Goal: Task Accomplishment & Management: Manage account settings

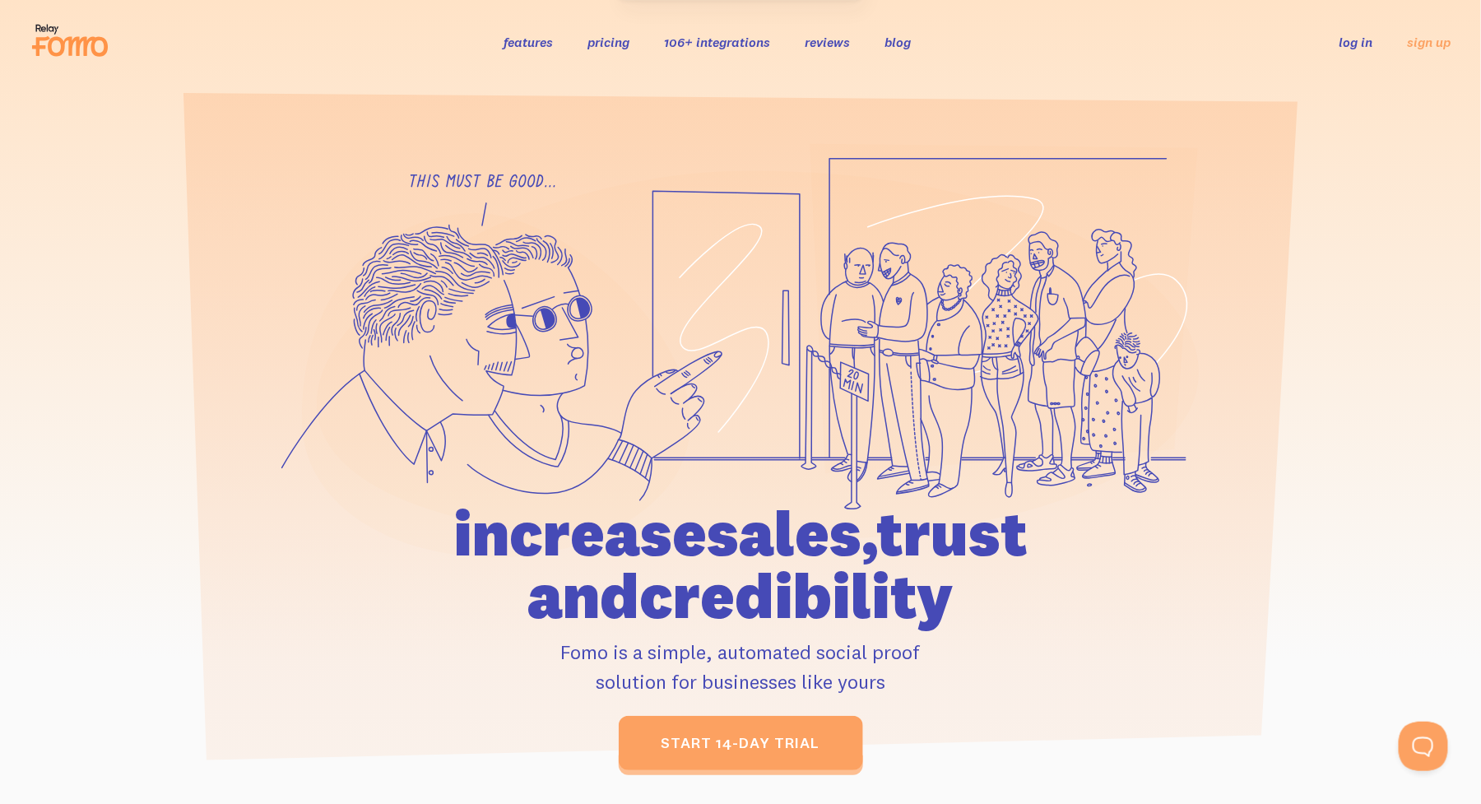
click at [1354, 42] on link "log in" at bounding box center [1356, 42] width 34 height 16
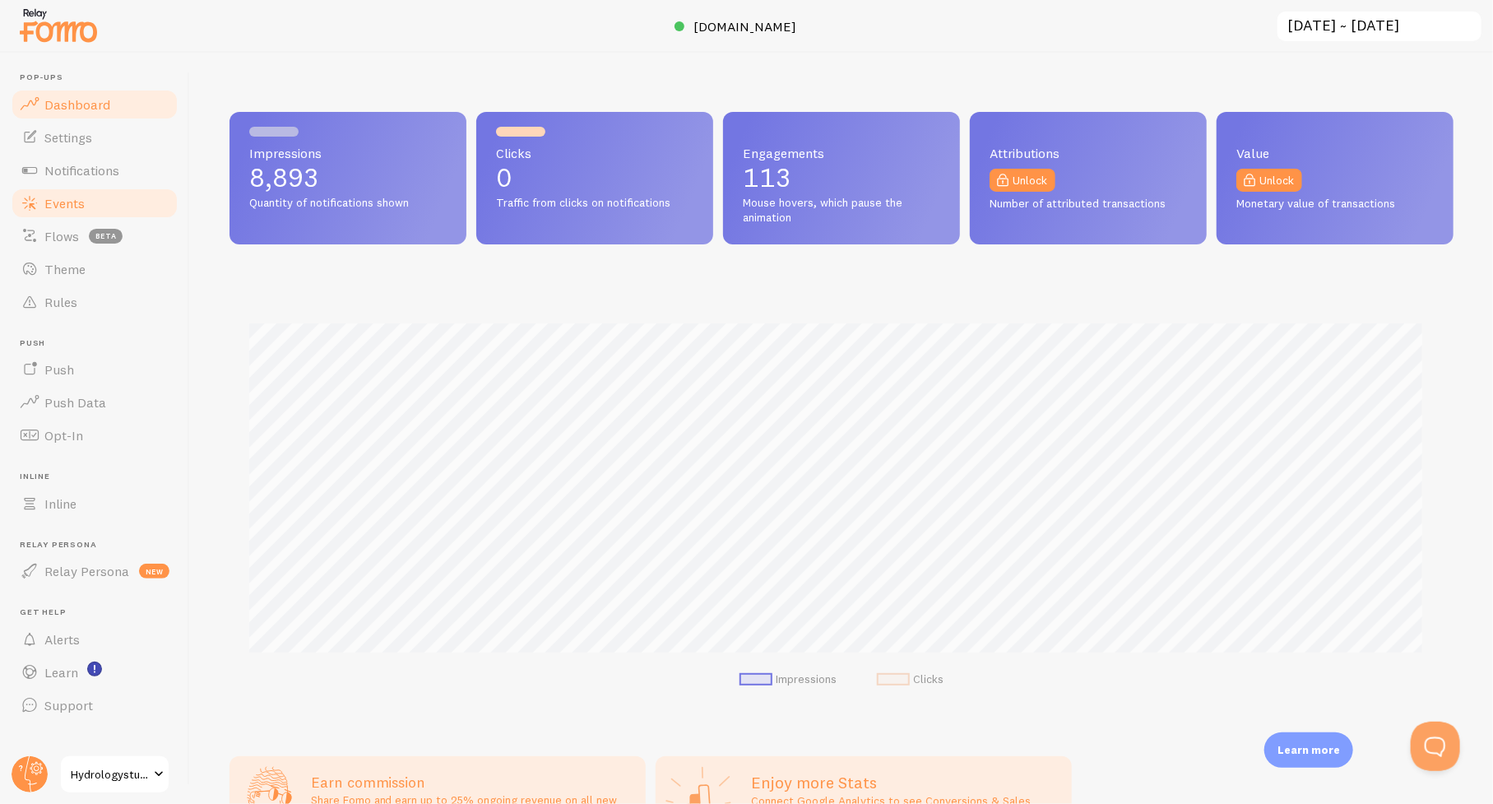
click at [36, 204] on span at bounding box center [30, 203] width 20 height 20
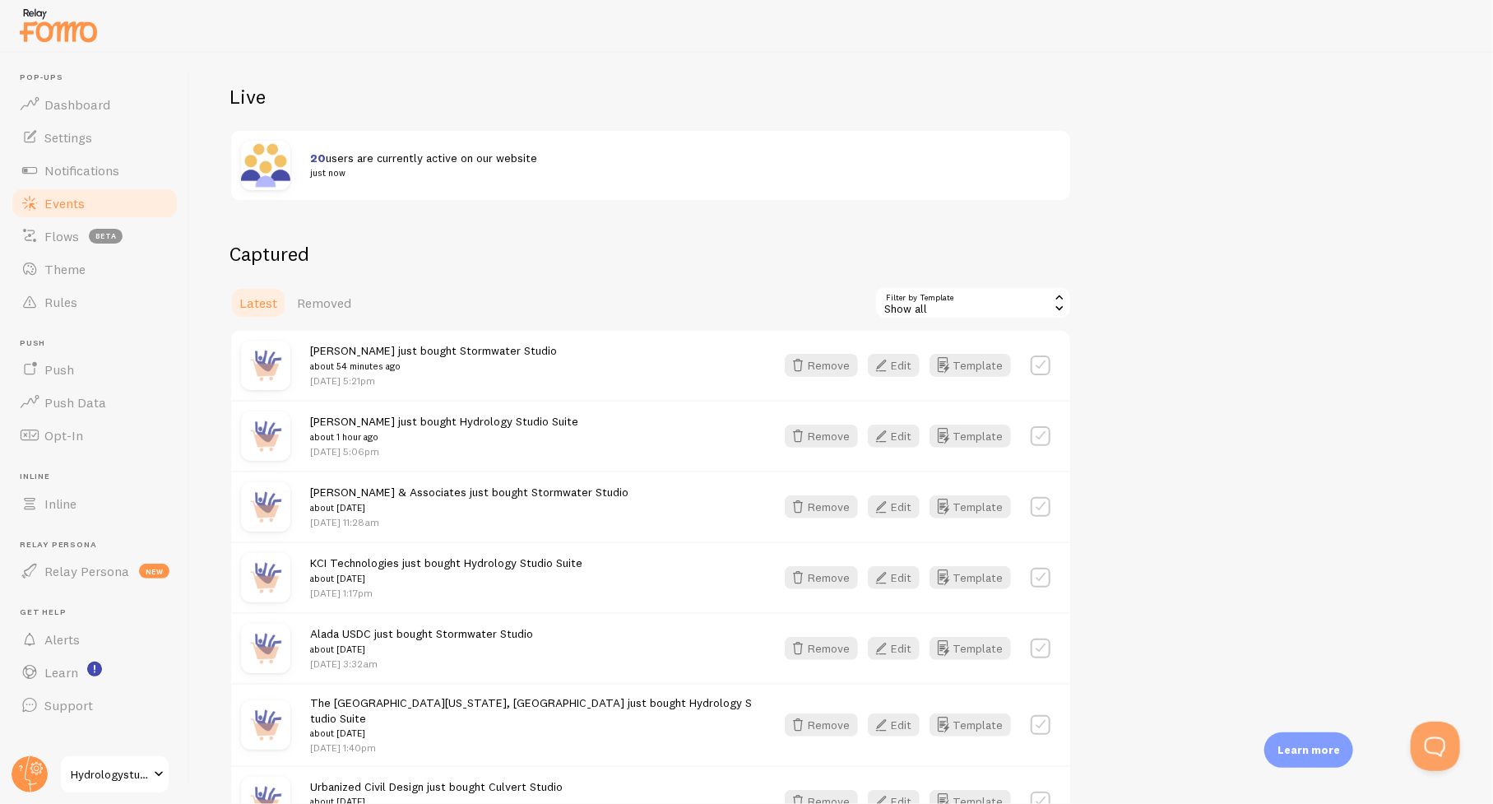
scroll to position [165, 0]
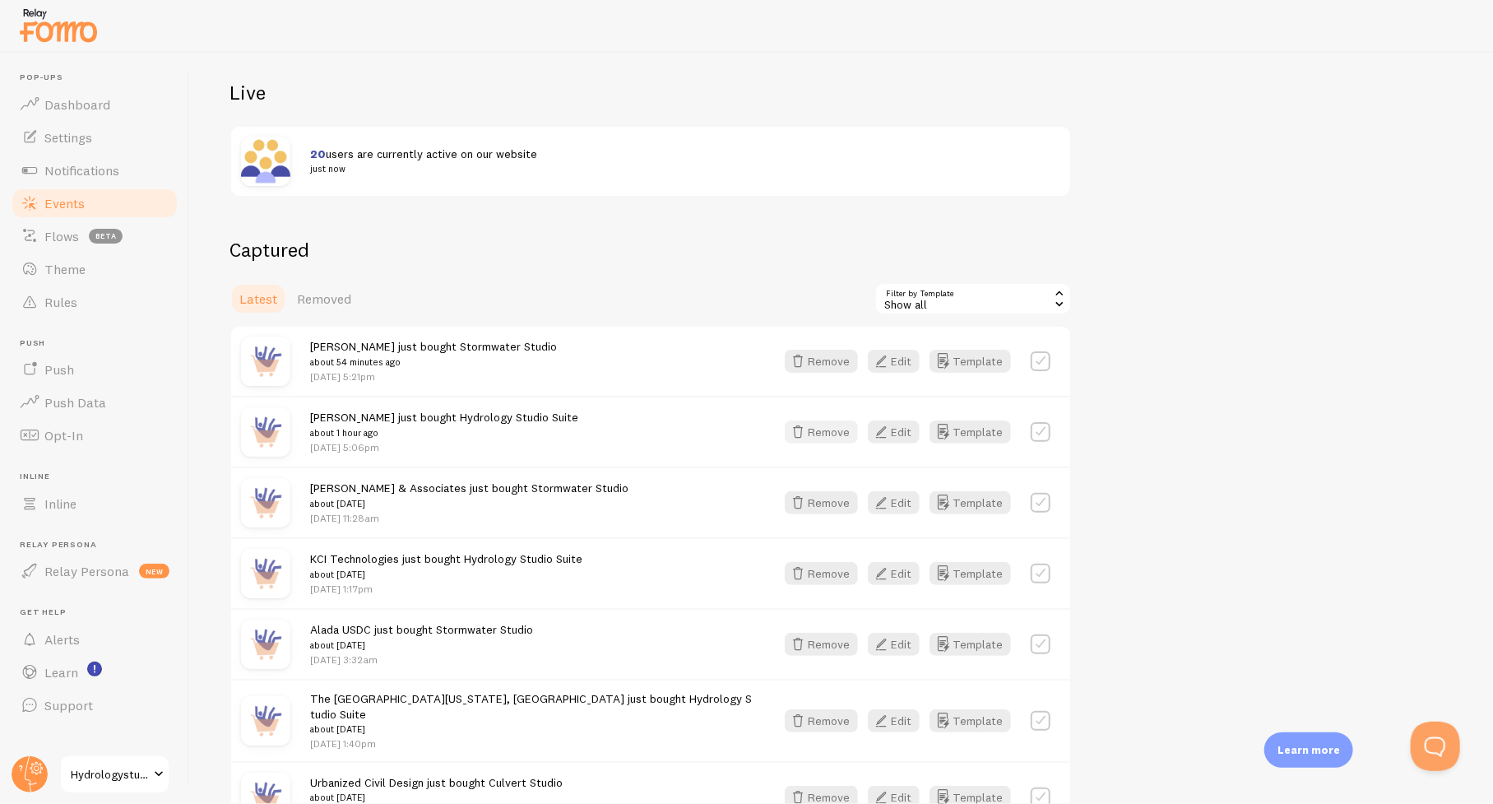
click at [837, 429] on button "Remove" at bounding box center [821, 431] width 73 height 23
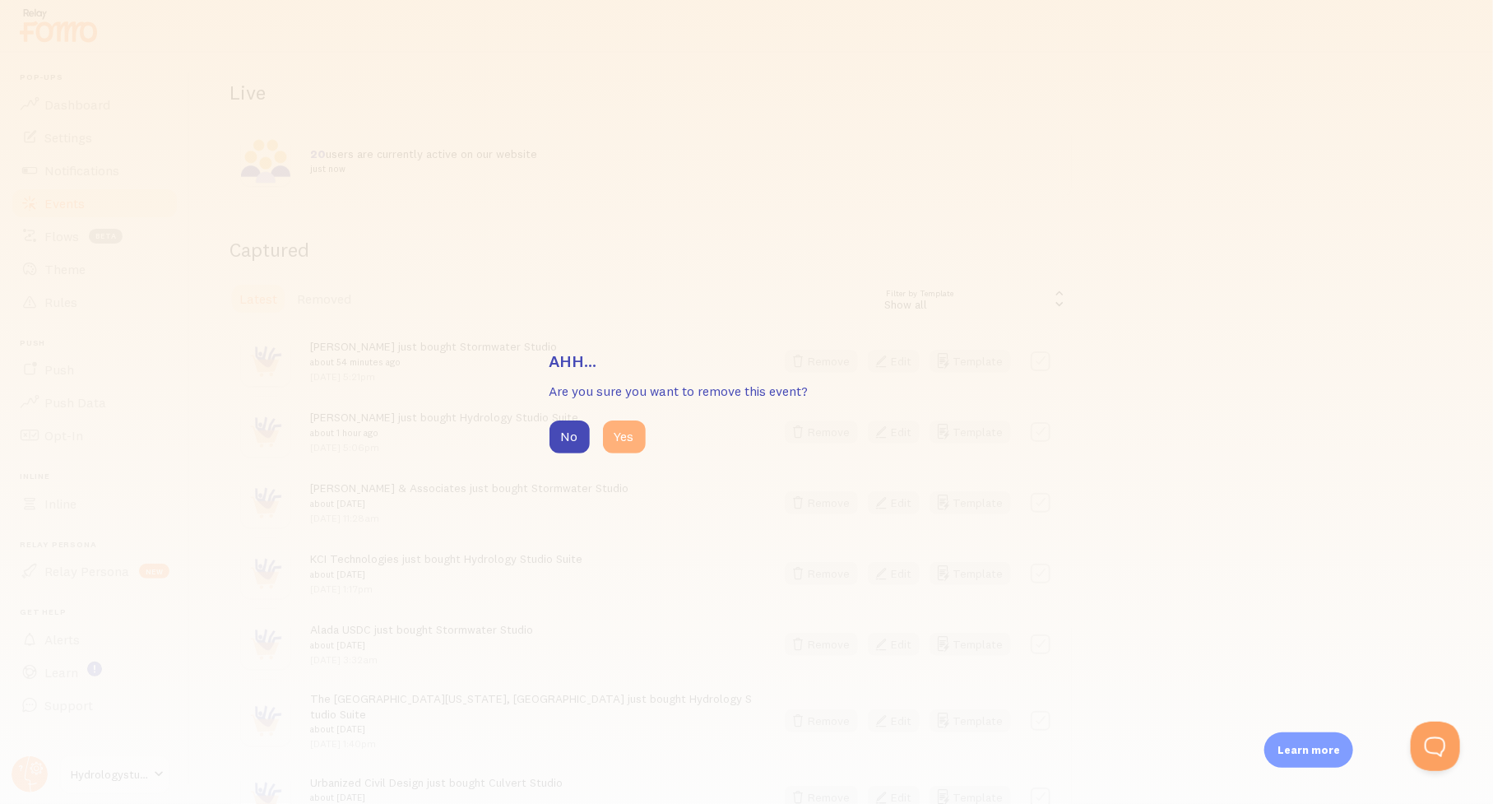
click at [619, 439] on button "Yes" at bounding box center [624, 436] width 43 height 33
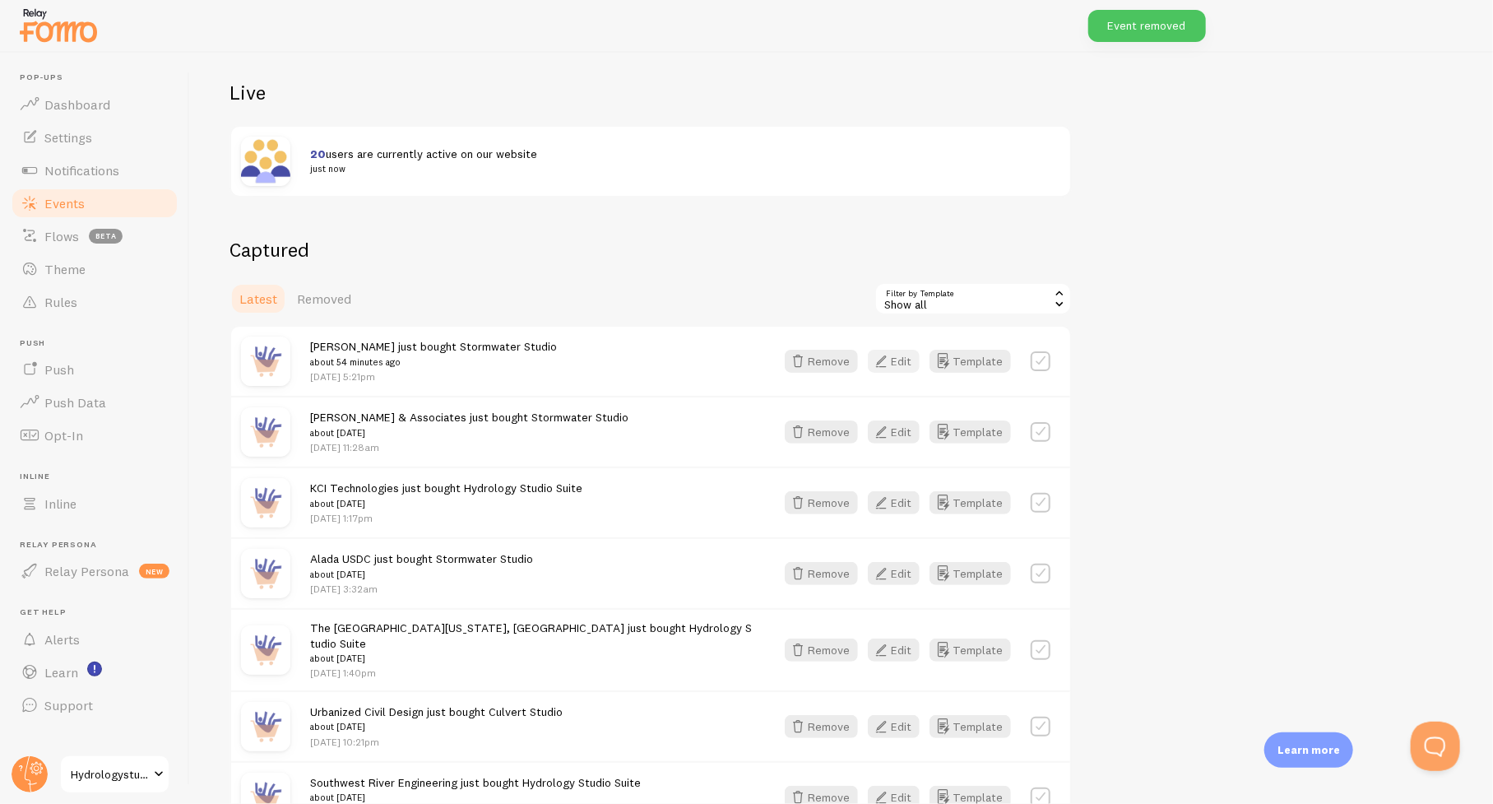
click at [893, 358] on button "Edit" at bounding box center [894, 361] width 52 height 23
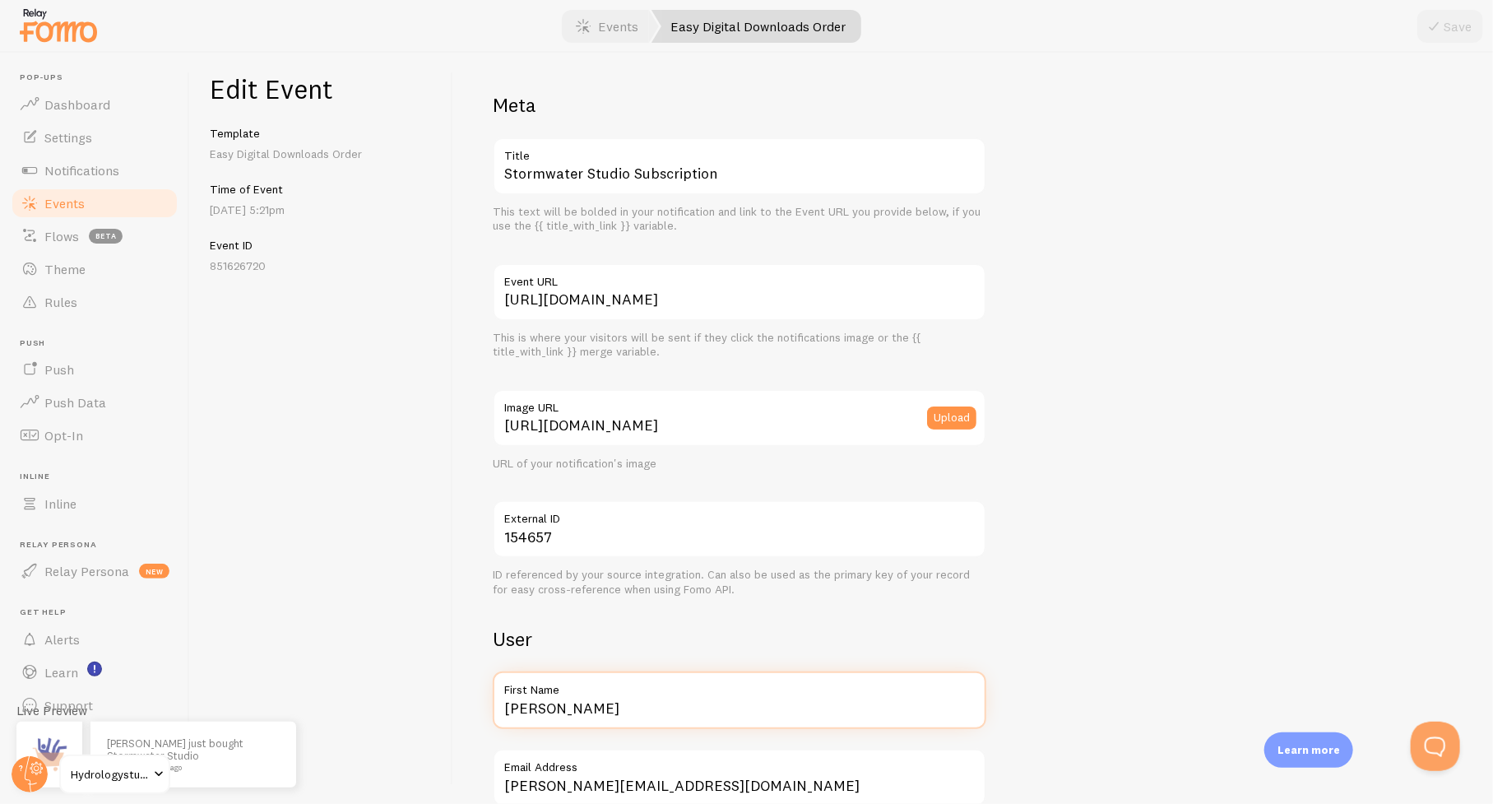
drag, startPoint x: 508, startPoint y: 716, endPoint x: 473, endPoint y: 716, distance: 35.4
click at [473, 716] on div "Meta Stormwater Studio Subscription Title This text will be bolded in your noti…" at bounding box center [973, 428] width 1040 height 751
paste input "Pacific Stormwater"
type input "Pacific Stormwater"
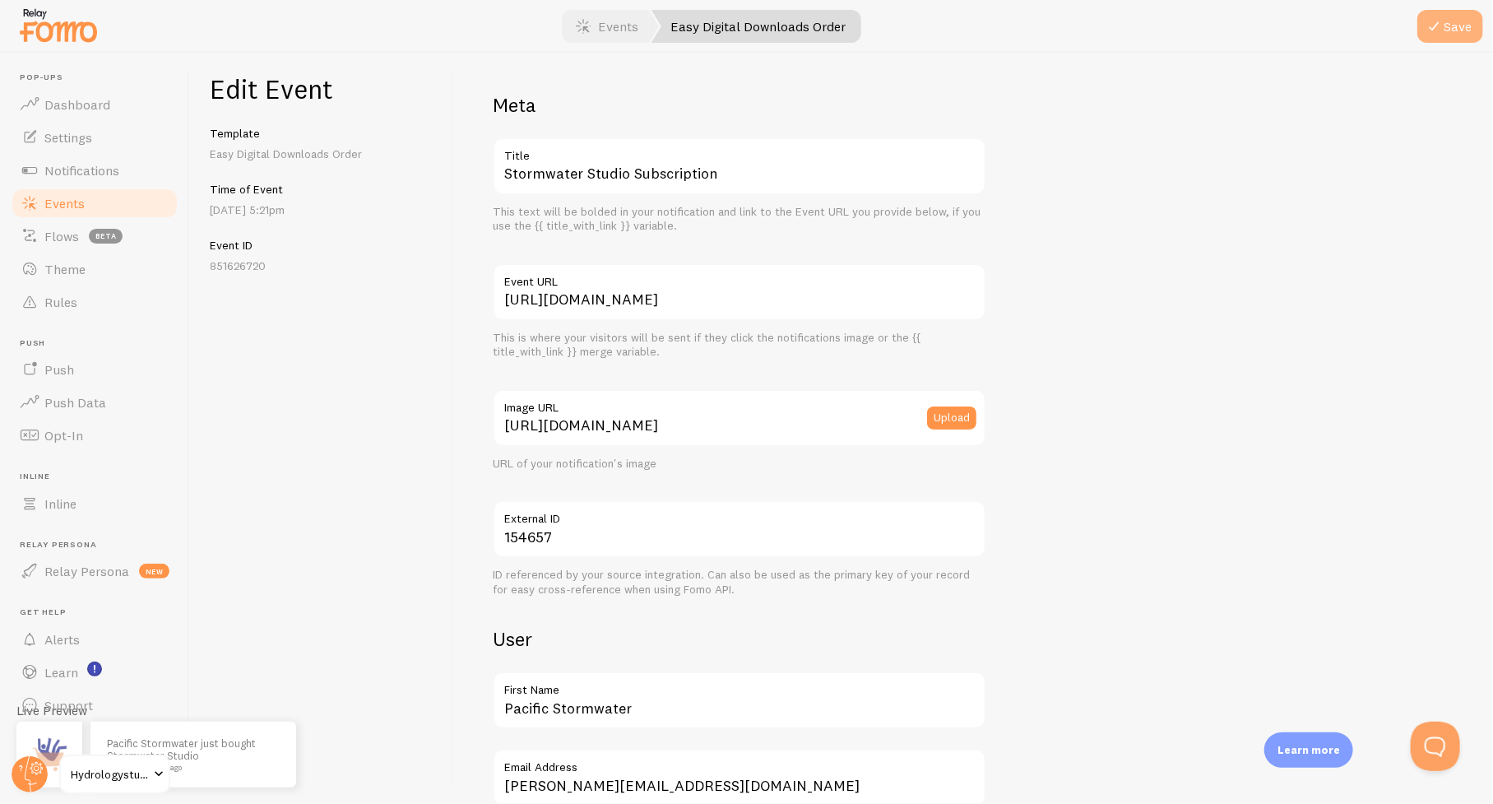
click at [1454, 25] on button "Save" at bounding box center [1450, 26] width 66 height 33
click at [63, 201] on span "Events" at bounding box center [64, 203] width 40 height 16
